Goal: Find specific page/section: Find specific page/section

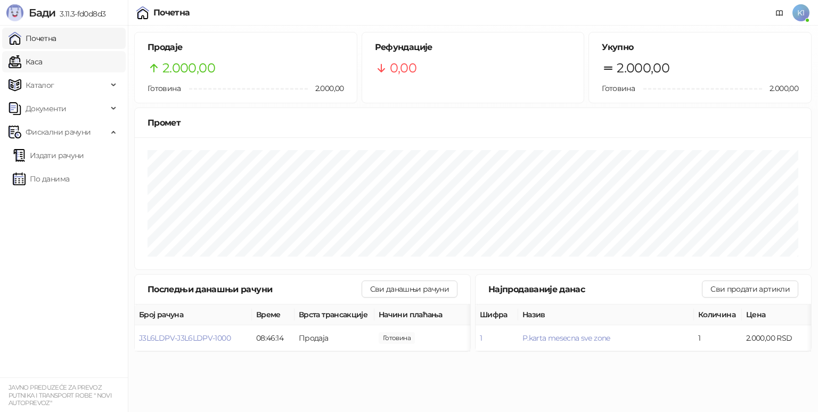
click at [36, 51] on link "Каса" at bounding box center [26, 61] width 34 height 21
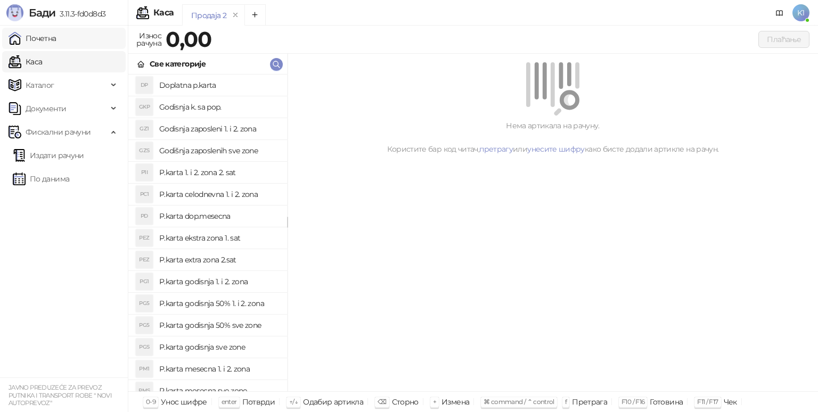
click at [47, 45] on link "Почетна" at bounding box center [33, 38] width 48 height 21
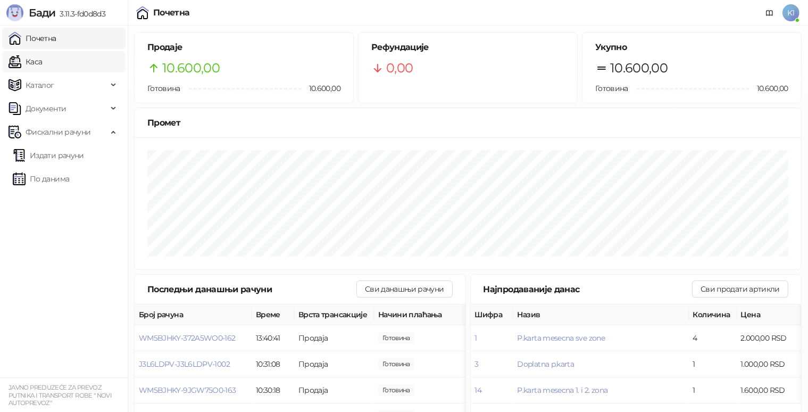
click at [42, 71] on link "Каса" at bounding box center [26, 61] width 34 height 21
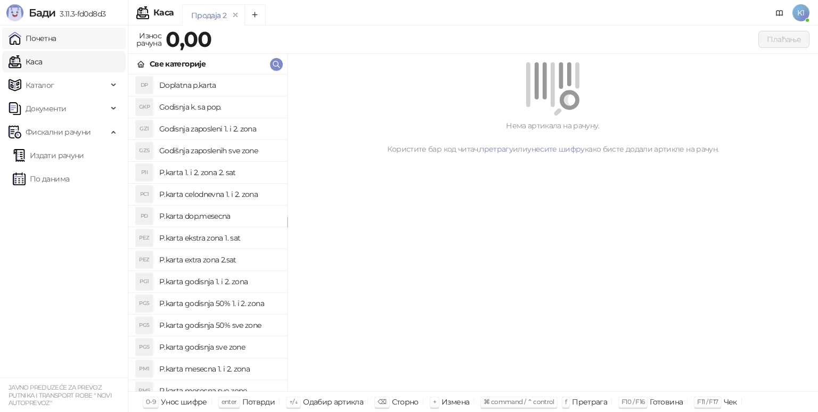
click at [56, 36] on link "Почетна" at bounding box center [33, 38] width 48 height 21
